Goal: Information Seeking & Learning: Learn about a topic

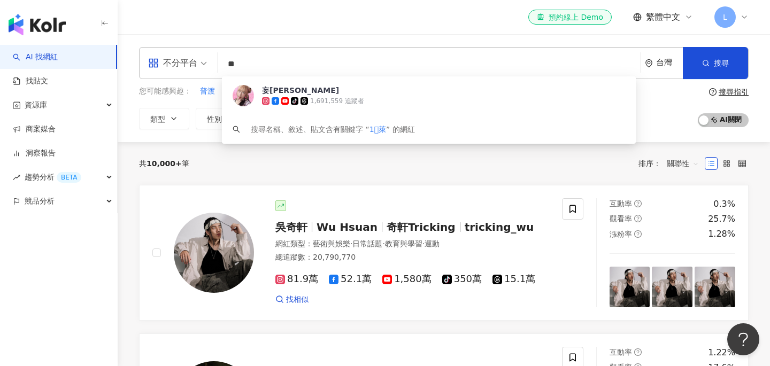
type input "**"
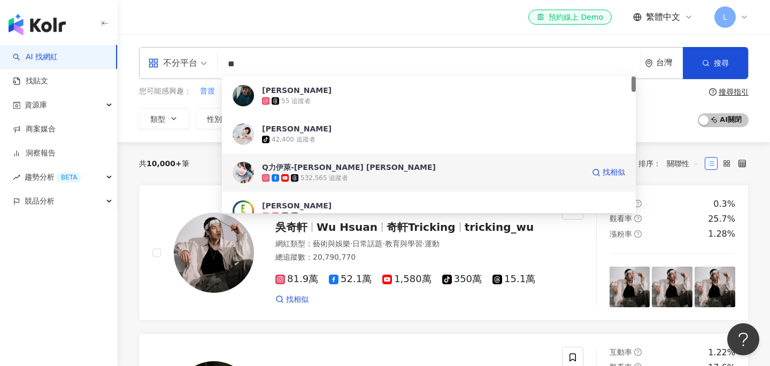
click at [373, 173] on div "532,565 追蹤者" at bounding box center [423, 178] width 322 height 11
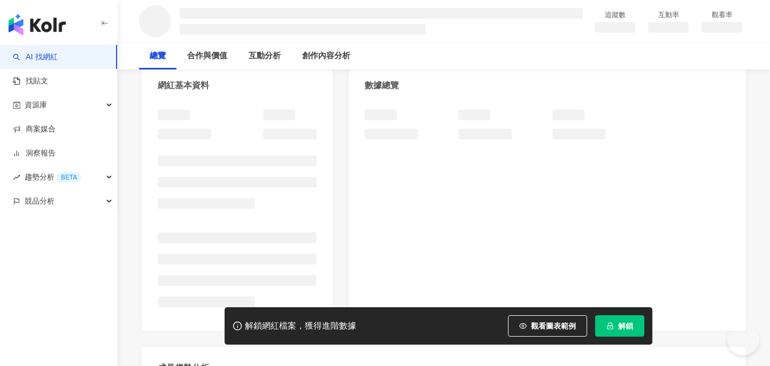
scroll to position [105, 0]
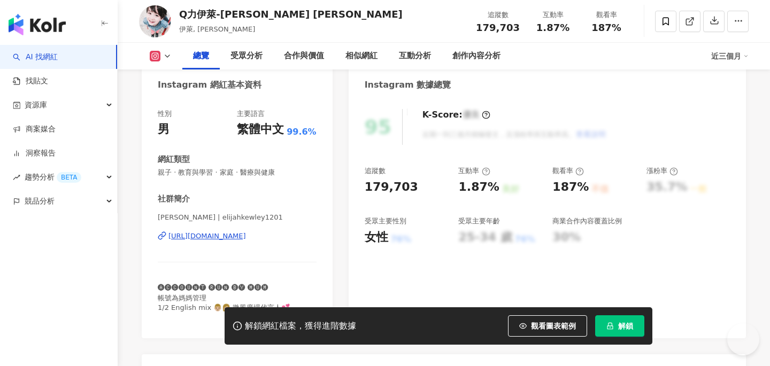
click at [246, 213] on div "Elijah Kewley 伊萊 | elijahkewley1201 https://www.instagram.com/elijahkewley1201/" at bounding box center [237, 244] width 159 height 63
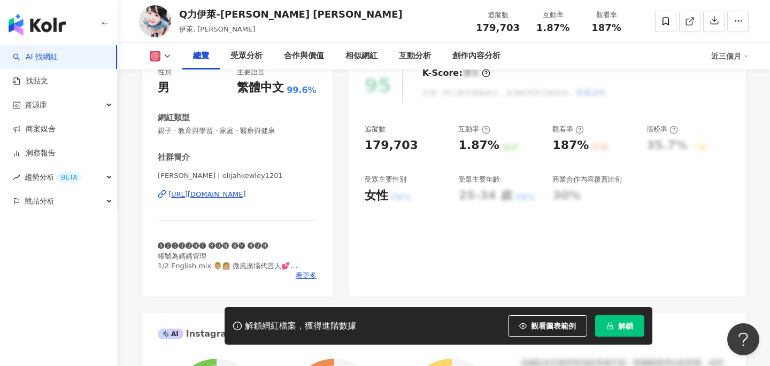
click at [241, 197] on div "https://www.instagram.com/elijahkewley1201/" at bounding box center [207, 195] width 78 height 10
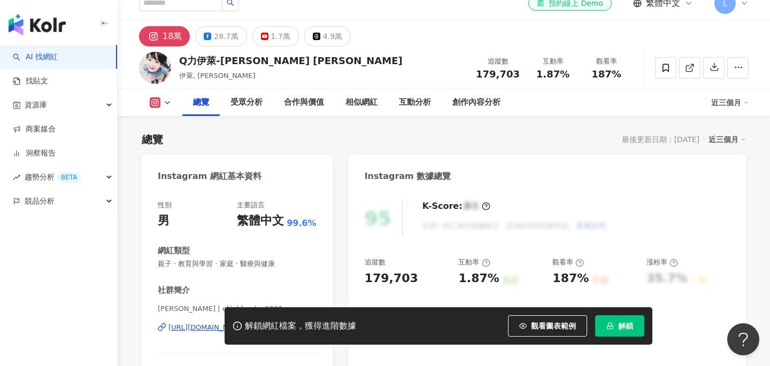
scroll to position [0, 0]
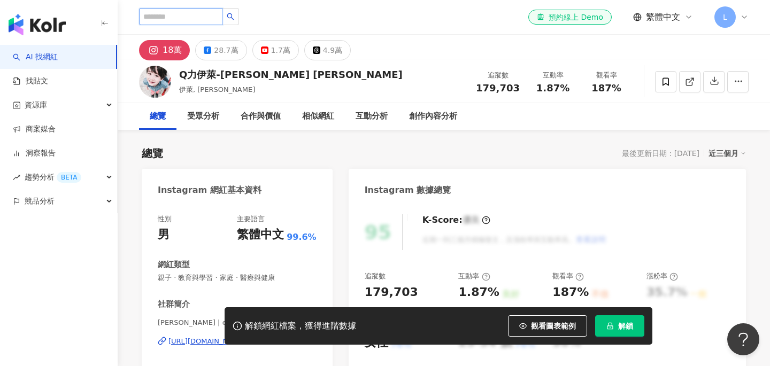
click at [199, 21] on input "search" at bounding box center [180, 16] width 83 height 17
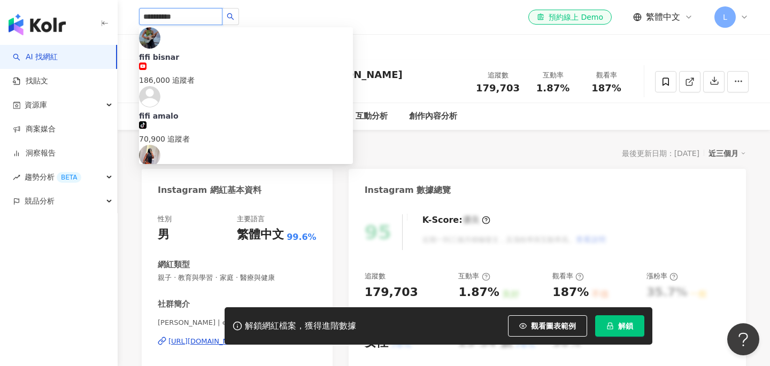
type input "********"
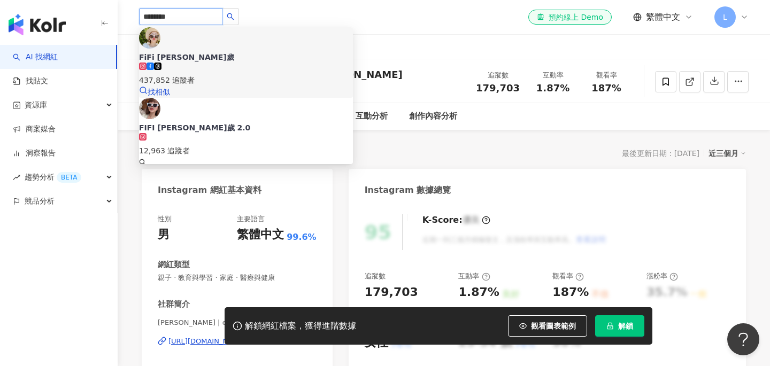
click at [258, 63] on div "437,852 追蹤者" at bounding box center [246, 75] width 214 height 24
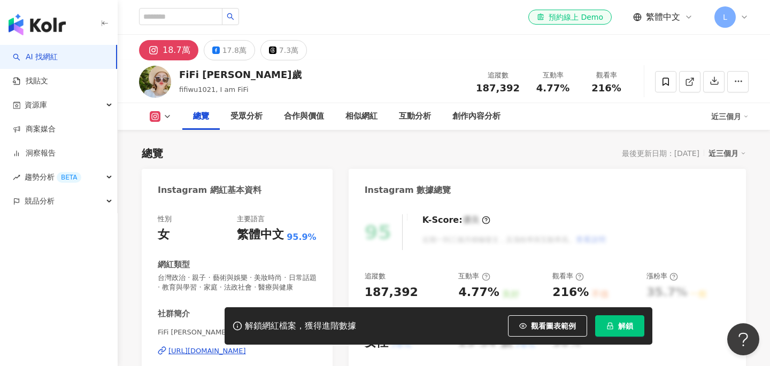
scroll to position [66, 0]
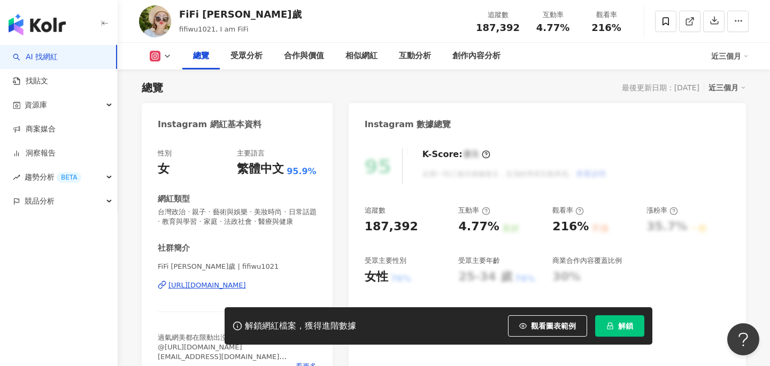
click at [246, 288] on div "[URL][DOMAIN_NAME]" at bounding box center [207, 286] width 78 height 10
